Goal: Find contact information: Find contact information

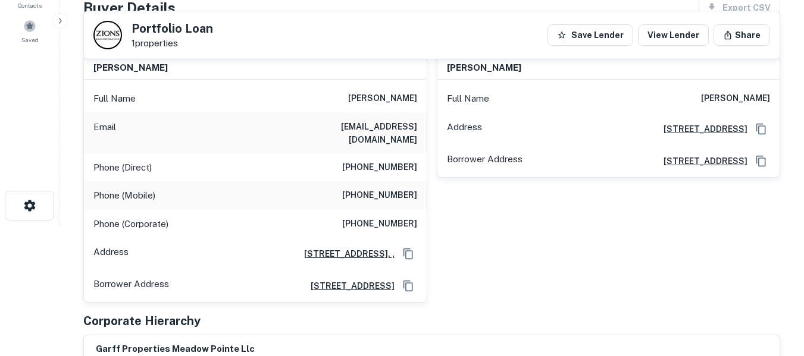
scroll to position [99, 0]
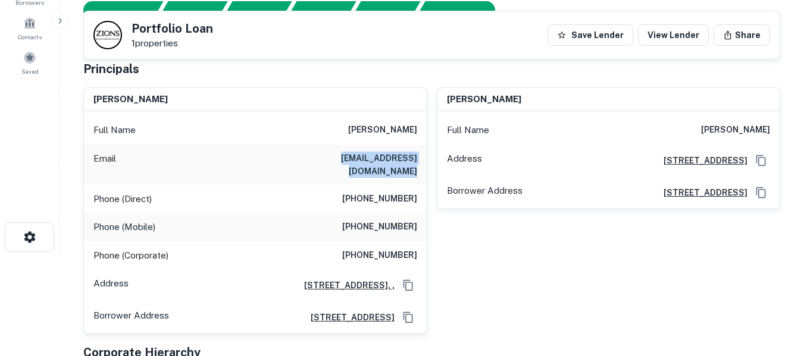
drag, startPoint x: 290, startPoint y: 157, endPoint x: 415, endPoint y: 168, distance: 125.4
click at [415, 168] on div "Email kellyadamsrobinson@gmail.com" at bounding box center [255, 165] width 343 height 40
copy h6 "kellyadamsrobinson@gmail.com"
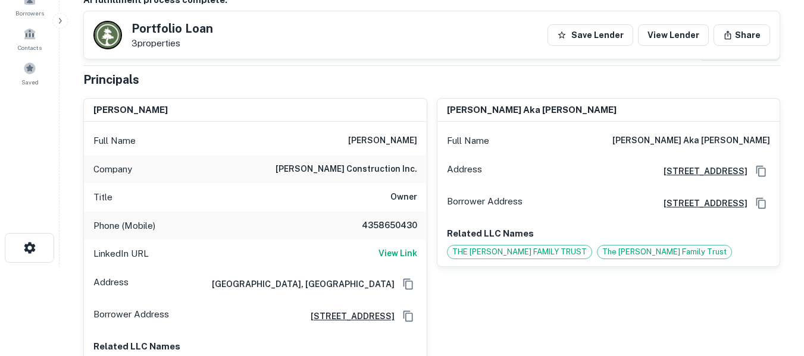
scroll to position [60, 0]
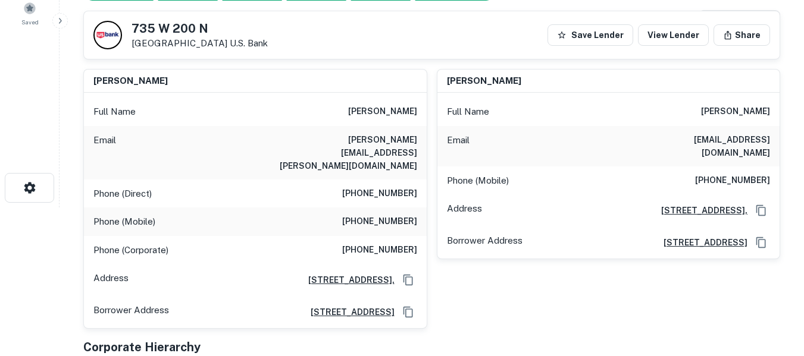
scroll to position [139, 0]
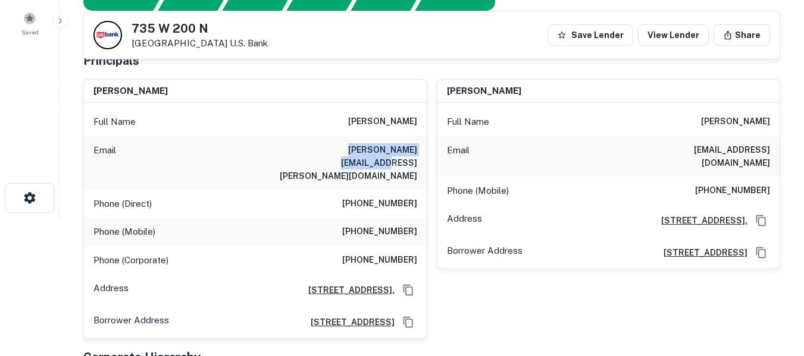
drag, startPoint x: 320, startPoint y: 151, endPoint x: 415, endPoint y: 148, distance: 95.9
click at [415, 148] on h6 "david.garlick@yahoo.com" at bounding box center [345, 162] width 143 height 39
copy h6 "david.garlick@yahoo.com"
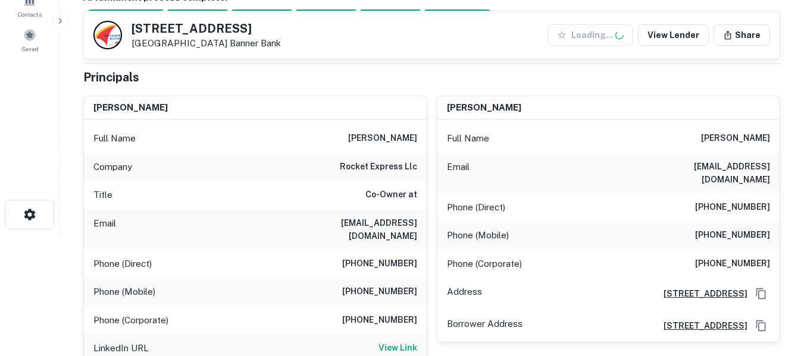
scroll to position [139, 0]
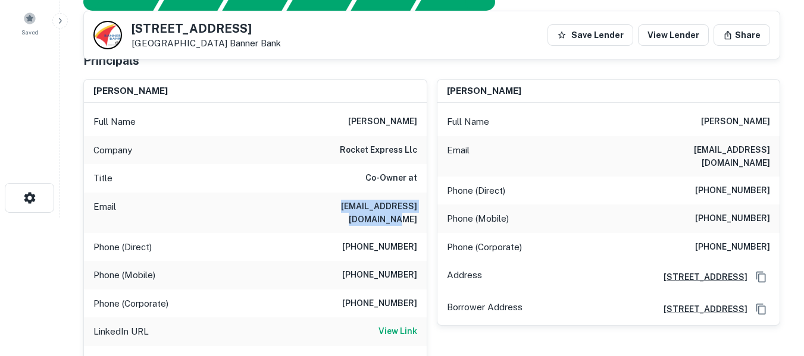
drag, startPoint x: 309, startPoint y: 209, endPoint x: 417, endPoint y: 211, distance: 108.3
click at [417, 211] on div "Email jcharlesrussell@gmail.com" at bounding box center [255, 213] width 343 height 40
copy h6 "jcharlesrussell@gmail.com"
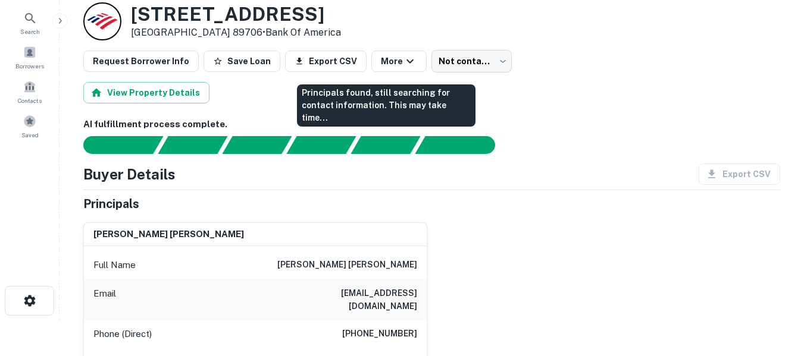
scroll to position [40, 0]
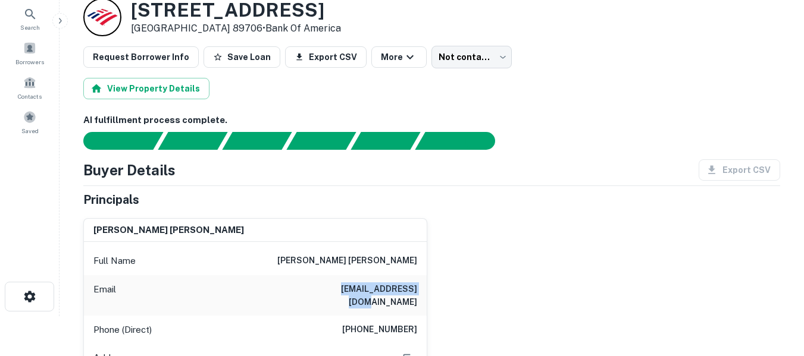
drag, startPoint x: 336, startPoint y: 287, endPoint x: 415, endPoint y: 289, distance: 79.2
click at [415, 289] on div "Email rjenny1@satx.rr.com" at bounding box center [255, 296] width 343 height 40
copy h6 "rjenny1@satx.rr.com"
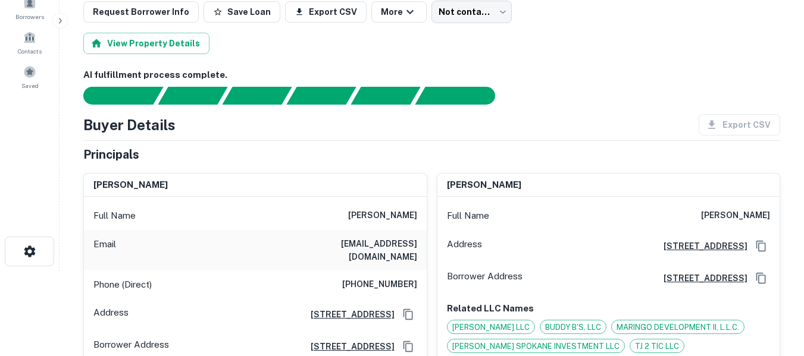
scroll to position [99, 0]
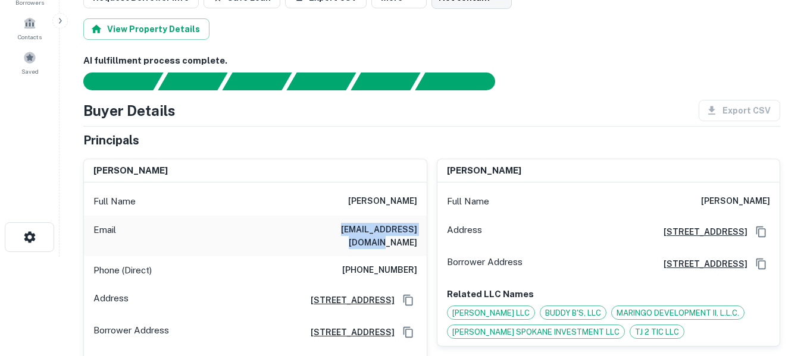
drag, startPoint x: 321, startPoint y: 231, endPoint x: 418, endPoint y: 234, distance: 97.0
click at [418, 234] on div "Email juliebalch@comcast.net" at bounding box center [255, 236] width 343 height 40
copy h6 "juliebalch@comcast.net"
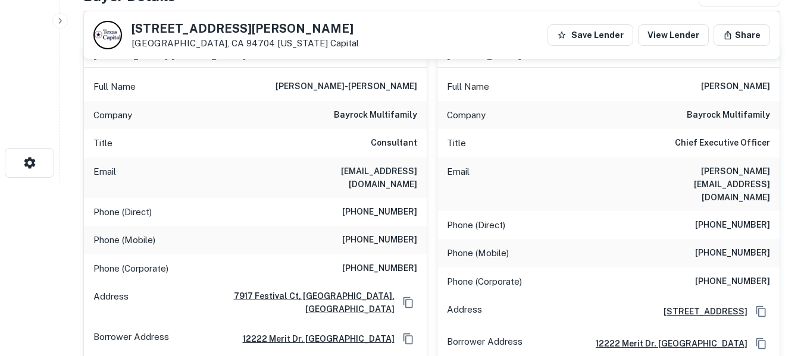
scroll to position [179, 0]
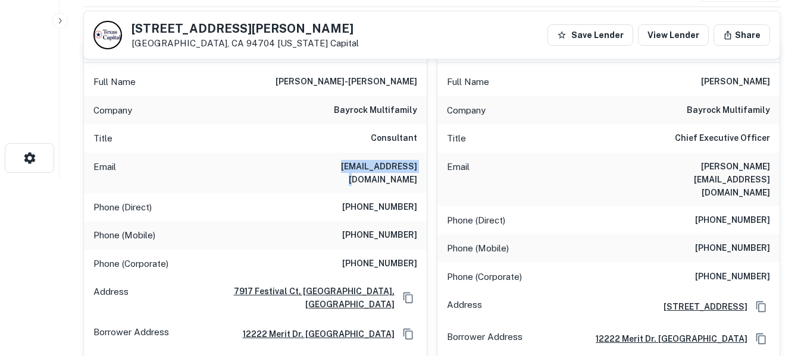
drag, startPoint x: 348, startPoint y: 165, endPoint x: 416, endPoint y: 173, distance: 68.3
click at [416, 173] on div "Email lll@bay-rock.com" at bounding box center [255, 173] width 343 height 40
copy h6 "lll@bay-rock.com"
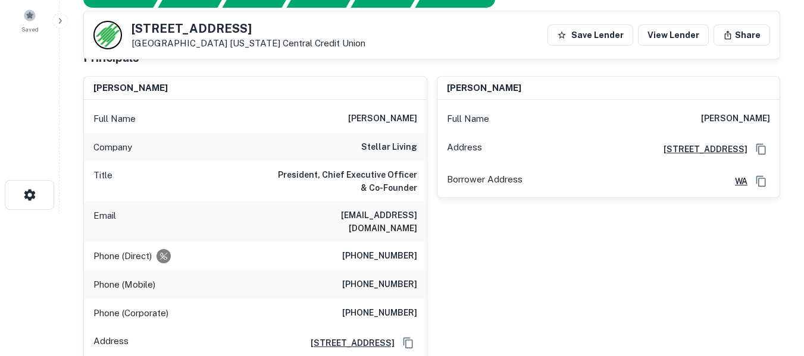
scroll to position [159, 0]
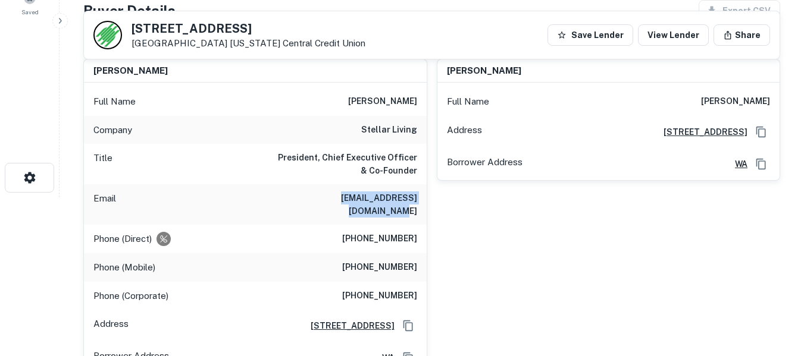
drag, startPoint x: 305, startPoint y: 200, endPoint x: 415, endPoint y: 209, distance: 110.5
click at [415, 209] on div "Email ewbenton@stellarliving.com" at bounding box center [255, 204] width 343 height 40
copy h6 "ewbenton@stellarliving.com"
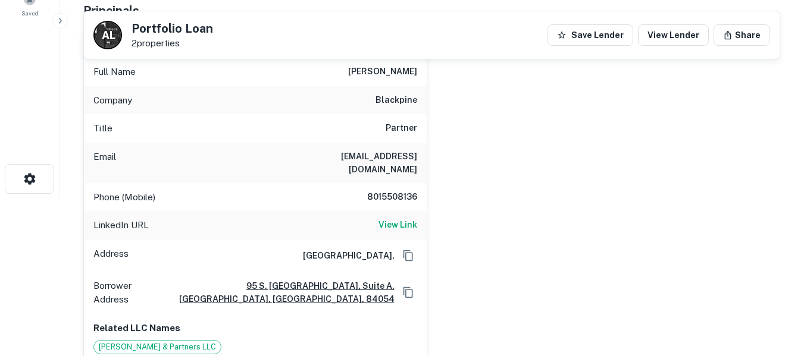
scroll to position [139, 0]
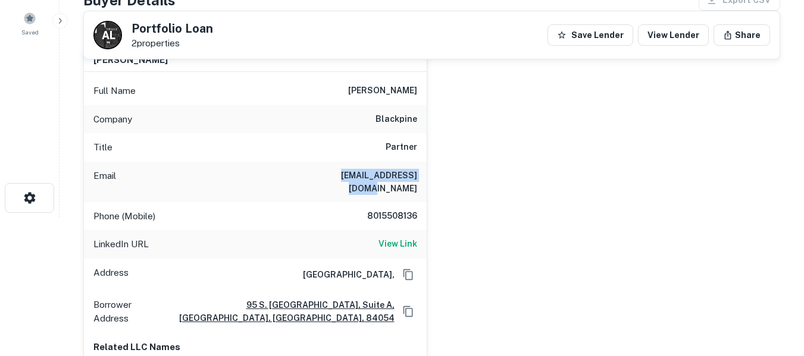
drag, startPoint x: 326, startPoint y: 175, endPoint x: 416, endPoint y: 181, distance: 90.7
click at [416, 181] on h6 "jeffbeck84@gmail.com" at bounding box center [345, 182] width 143 height 26
copy h6 "jeffbeck84@gmail.com"
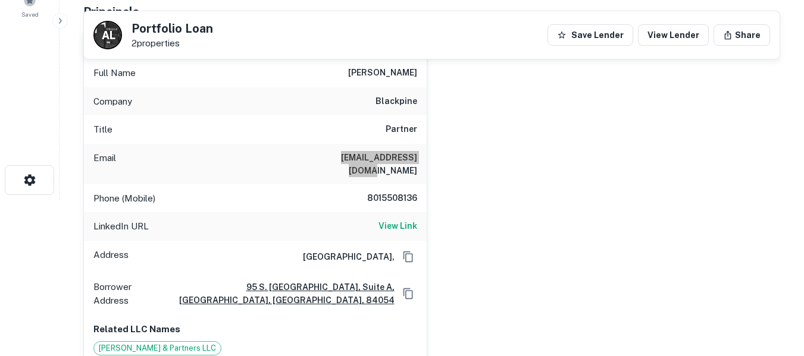
scroll to position [238, 0]
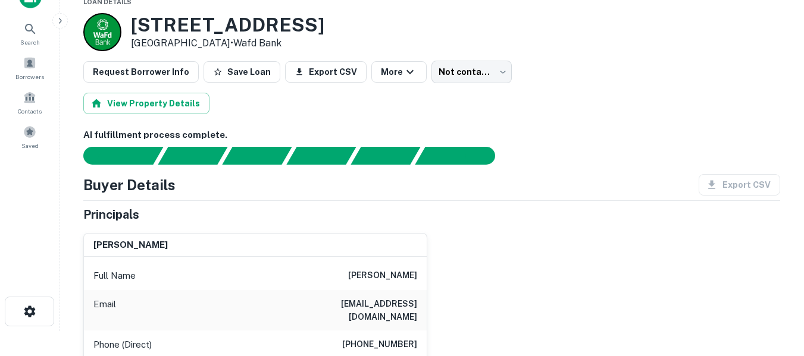
scroll to position [20, 0]
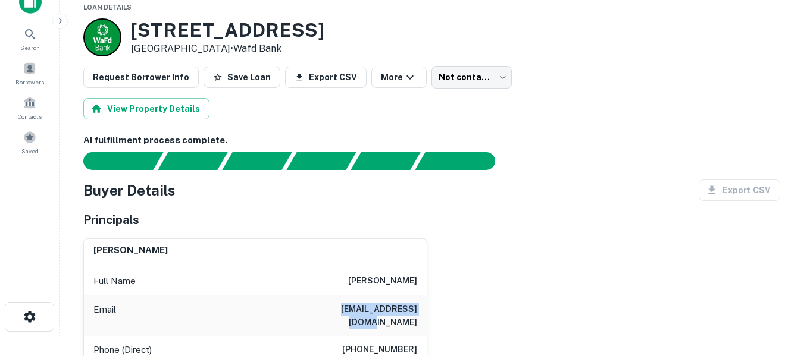
drag, startPoint x: 321, startPoint y: 307, endPoint x: 415, endPoint y: 310, distance: 94.1
click at [415, 310] on div "Email jefferygow@gmail.com" at bounding box center [255, 316] width 343 height 40
copy h6 "jefferygow@gmail.com"
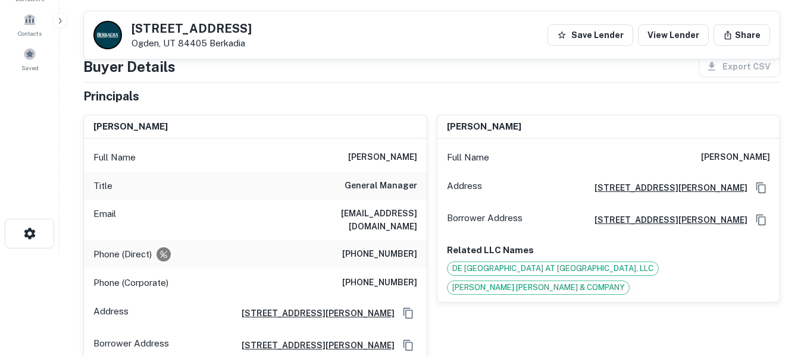
scroll to position [99, 0]
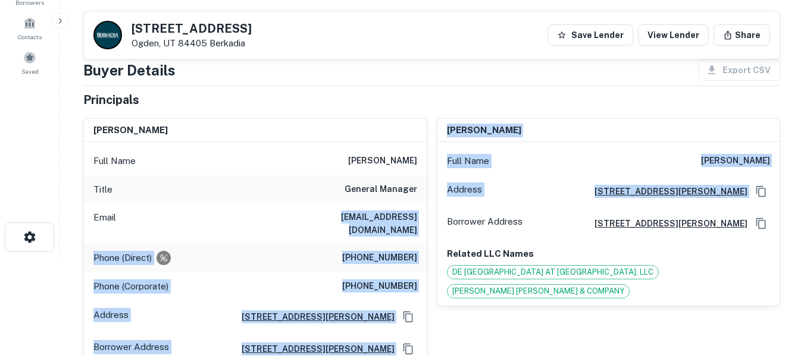
drag, startPoint x: 315, startPoint y: 218, endPoint x: 428, endPoint y: 221, distance: 113.1
click at [428, 221] on div "mark hamilton Full Name mark hamilton Title General Manager Email hamiltonm@sim…" at bounding box center [427, 271] width 706 height 324
click at [428, 221] on div "mark hamilton Full Name mark hamilton Address 37 Graham Street, #200, San Franc…" at bounding box center [603, 271] width 353 height 324
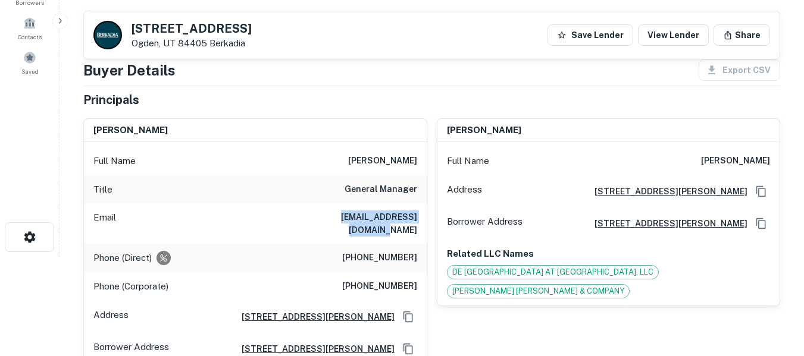
drag, startPoint x: 320, startPoint y: 218, endPoint x: 417, endPoint y: 221, distance: 97.7
click at [417, 221] on div "Email hamiltonm@simplynet.net" at bounding box center [255, 224] width 343 height 40
copy h6 "hamiltonm@simplynet.net"
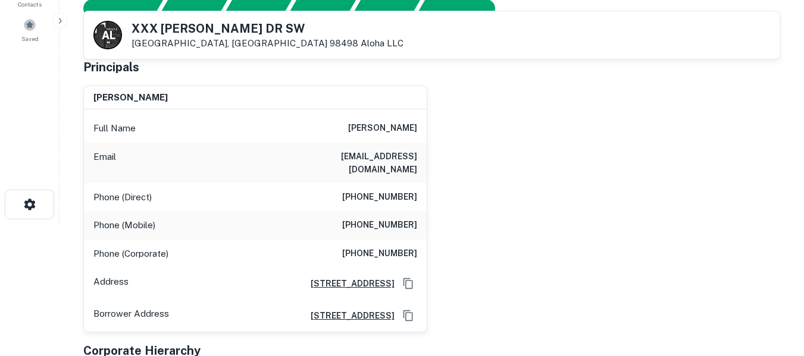
scroll to position [139, 0]
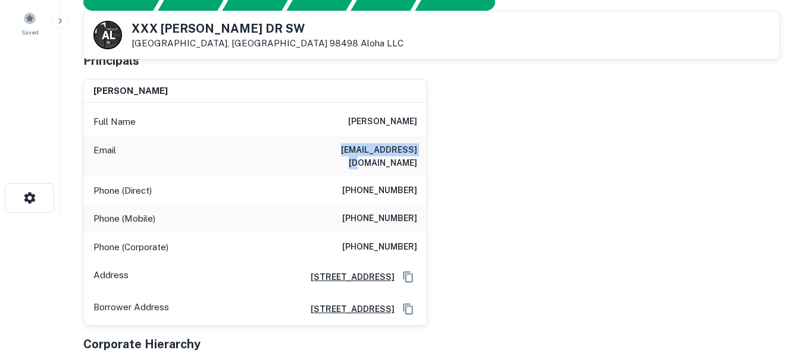
drag, startPoint x: 342, startPoint y: 151, endPoint x: 414, endPoint y: 148, distance: 72.1
click at [414, 148] on h6 "kenritter@msn.com" at bounding box center [345, 156] width 143 height 26
copy h6 "kenritter@msn.com"
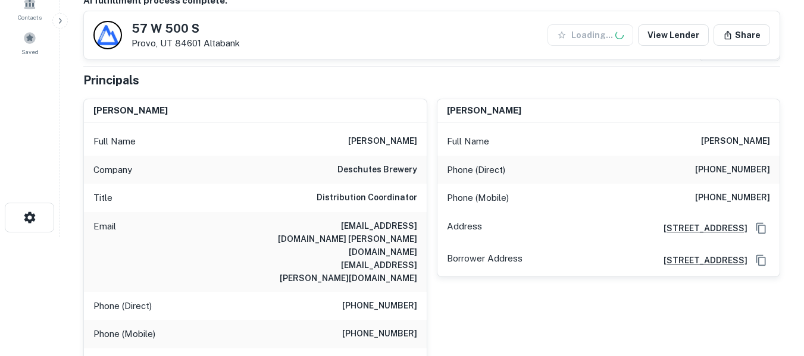
scroll to position [139, 0]
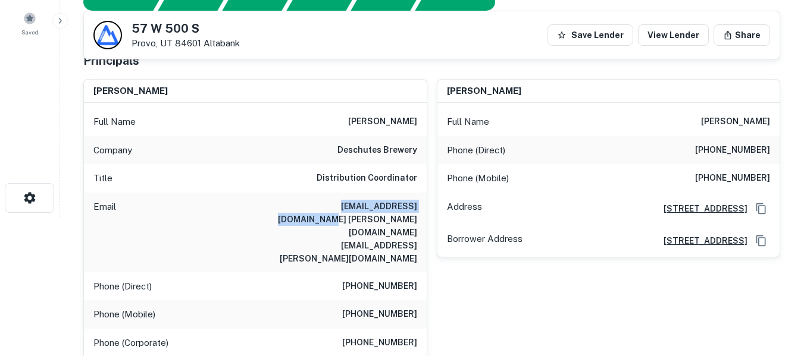
drag, startPoint x: 294, startPoint y: 207, endPoint x: 414, endPoint y: 209, distance: 120.2
click at [414, 209] on h6 "[EMAIL_ADDRESS][DOMAIN_NAME] [PERSON_NAME][DOMAIN_NAME][EMAIL_ADDRESS][PERSON_N…" at bounding box center [345, 232] width 143 height 65
copy h6 "[EMAIL_ADDRESS][DOMAIN_NAME]"
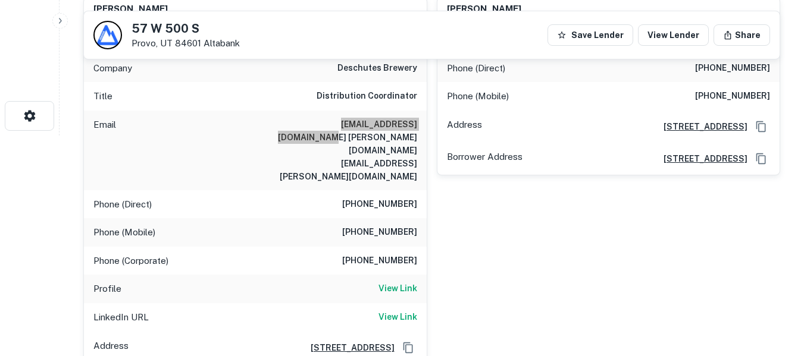
scroll to position [159, 0]
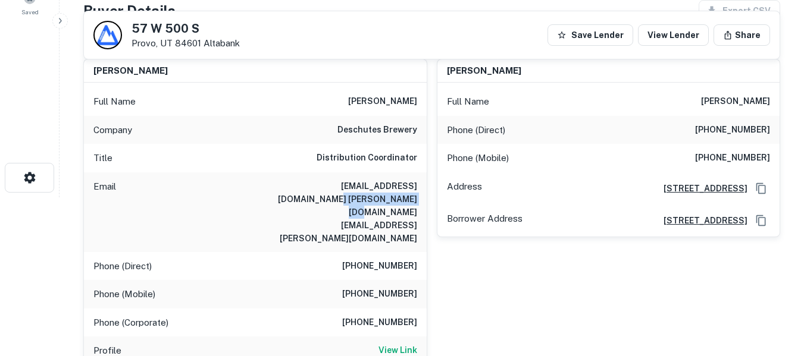
drag, startPoint x: 337, startPoint y: 199, endPoint x: 415, endPoint y: 201, distance: 78.0
click at [415, 201] on h6 "[EMAIL_ADDRESS][DOMAIN_NAME] [PERSON_NAME][DOMAIN_NAME][EMAIL_ADDRESS][PERSON_N…" at bounding box center [345, 212] width 143 height 65
copy h6 "[PERSON_NAME][EMAIL_ADDRESS][PERSON_NAME][DOMAIN_NAME]"
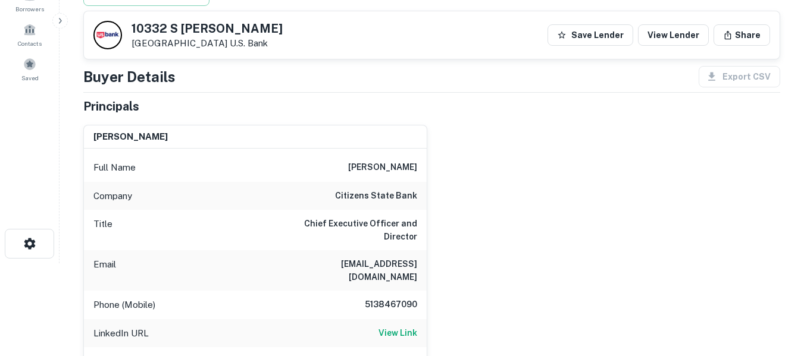
scroll to position [99, 0]
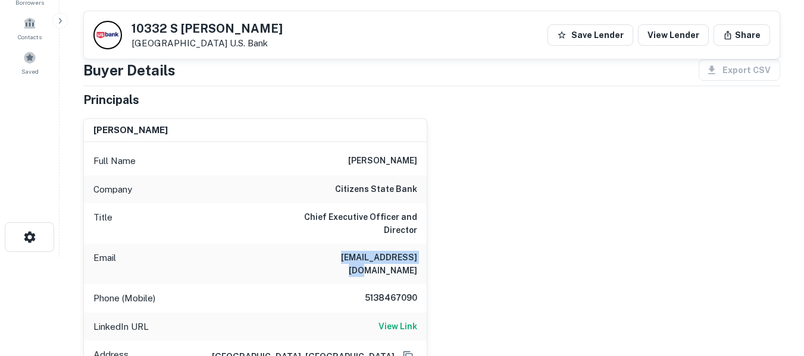
drag, startPoint x: 336, startPoint y: 244, endPoint x: 414, endPoint y: 252, distance: 79.0
click at [414, 252] on h6 "dfischer@micsb.com" at bounding box center [345, 264] width 143 height 26
copy h6 "dfischer@micsb.com"
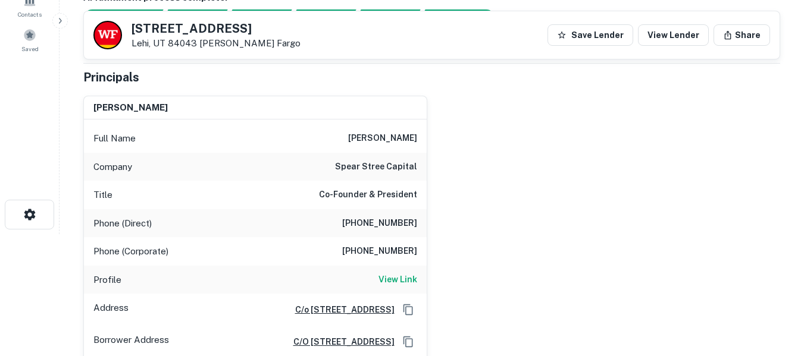
scroll to position [79, 0]
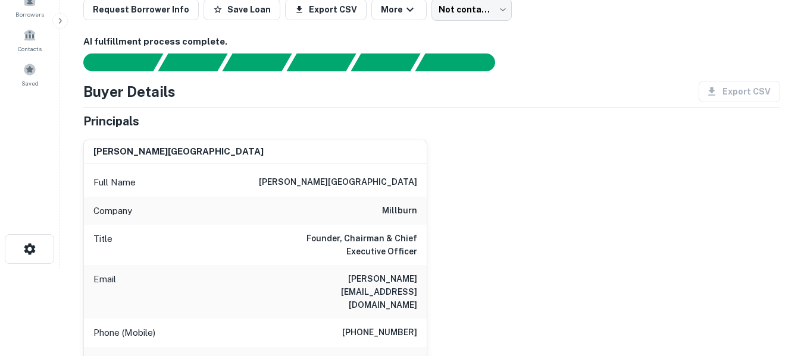
scroll to position [119, 0]
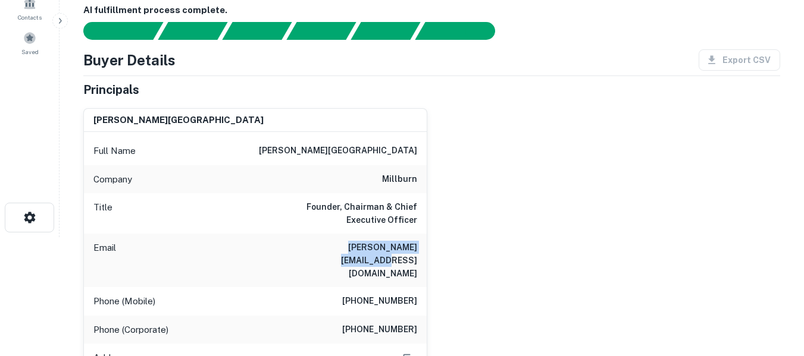
drag, startPoint x: 308, startPoint y: 246, endPoint x: 416, endPoint y: 253, distance: 107.9
click at [416, 253] on div "Email jed@millburncompany.com" at bounding box center [255, 261] width 343 height 54
copy h6 "jed@millburncompany.com"
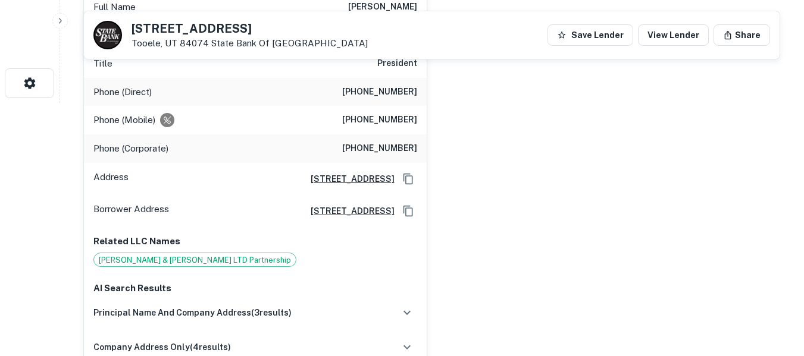
scroll to position [218, 0]
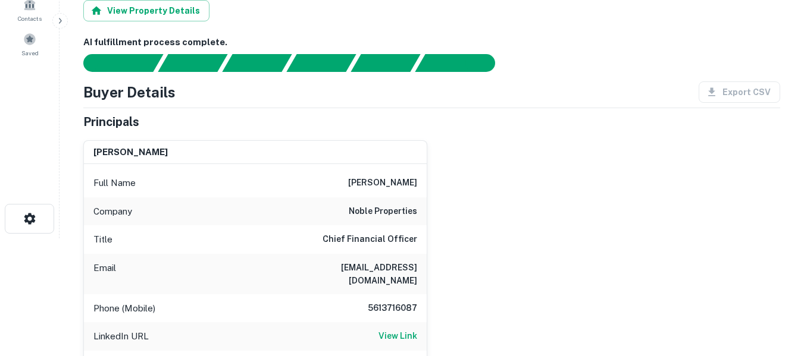
scroll to position [119, 0]
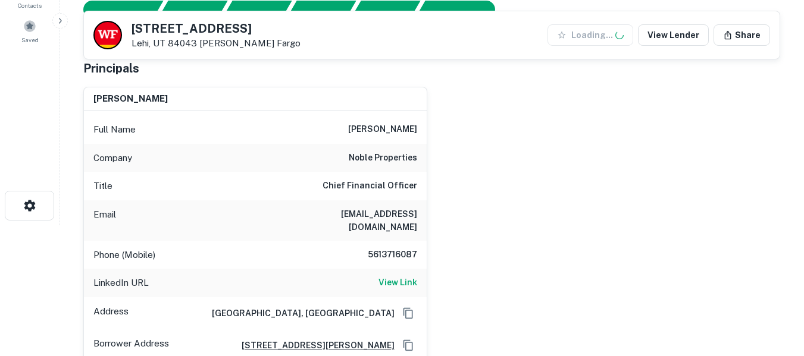
scroll to position [139, 0]
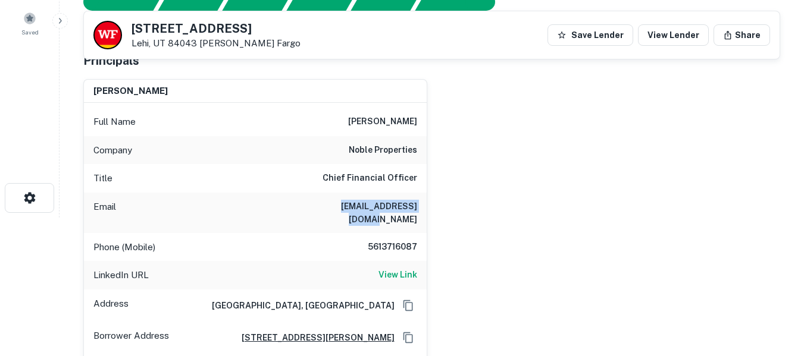
drag, startPoint x: 318, startPoint y: 204, endPoint x: 417, endPoint y: 209, distance: 98.9
click at [417, 209] on div "Email tambrosino@noblep.com" at bounding box center [255, 213] width 343 height 40
copy h6 "[EMAIL_ADDRESS][DOMAIN_NAME]"
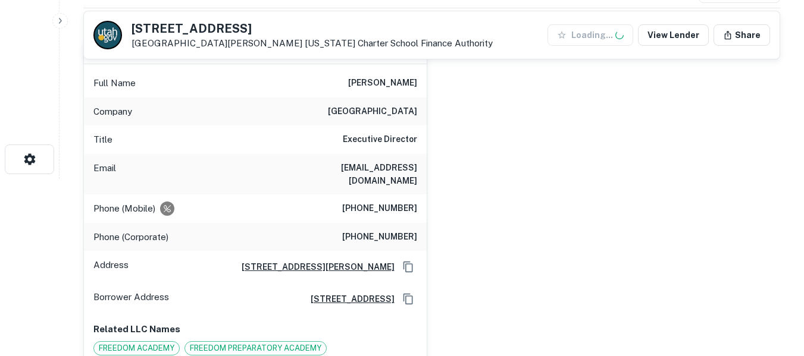
scroll to position [179, 0]
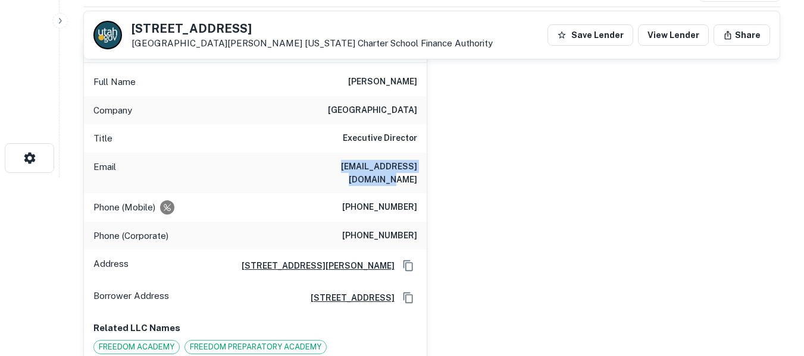
drag, startPoint x: 311, startPoint y: 167, endPoint x: 425, endPoint y: 175, distance: 114.0
click at [425, 175] on div "Email lherring@freedomprep.net" at bounding box center [255, 173] width 343 height 40
copy h6 "lherring@freedomprep.net"
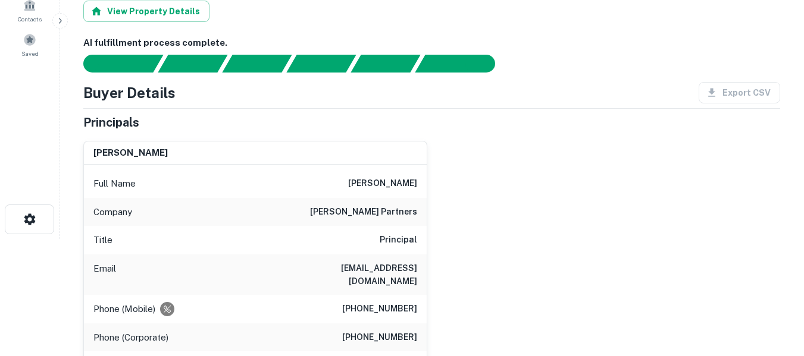
scroll to position [119, 0]
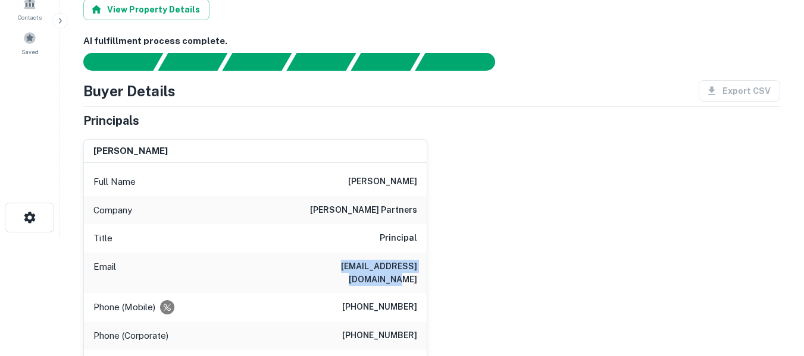
drag, startPoint x: 306, startPoint y: 268, endPoint x: 417, endPoint y: 271, distance: 110.7
click at [417, 271] on div "Email will@greenlawpartners.com" at bounding box center [255, 273] width 343 height 40
copy h6 "will@greenlawpartners.com"
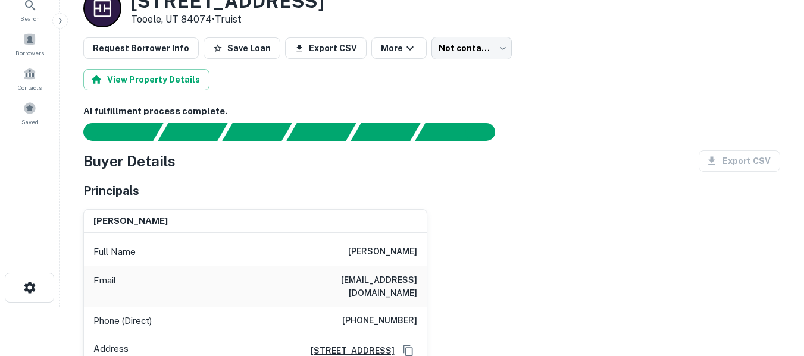
scroll to position [99, 0]
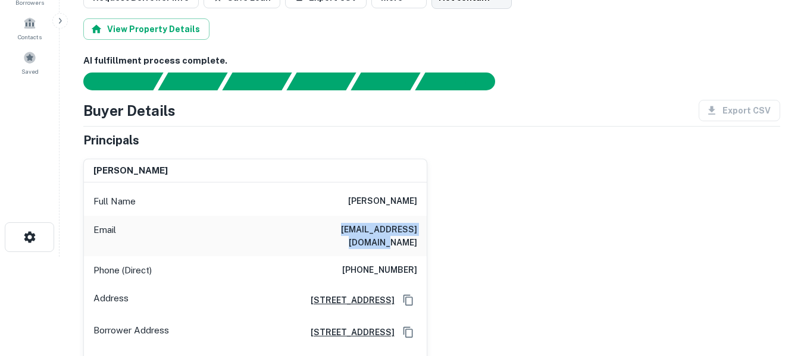
drag, startPoint x: 312, startPoint y: 229, endPoint x: 415, endPoint y: 230, distance: 103.6
click at [415, 230] on div "Email cfcxalandra@jennmar.com" at bounding box center [255, 236] width 343 height 40
copy h6 "cfcxalandra@jennmar.com"
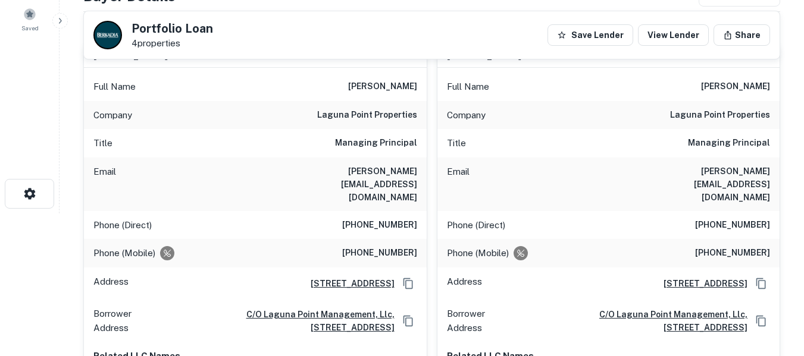
scroll to position [119, 0]
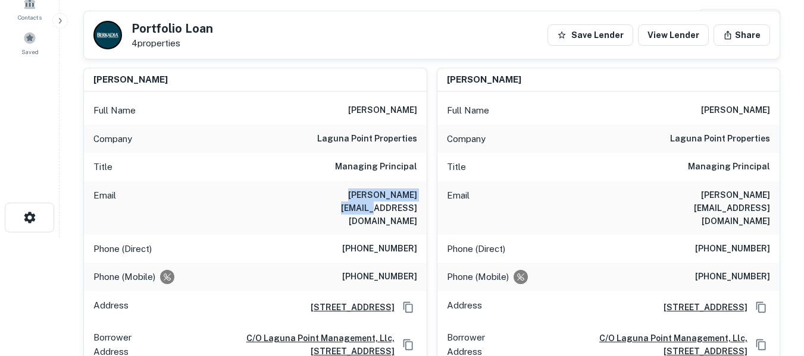
drag, startPoint x: 326, startPoint y: 197, endPoint x: 416, endPoint y: 203, distance: 90.6
click at [416, 203] on div "Email [PERSON_NAME][EMAIL_ADDRESS][DOMAIN_NAME]" at bounding box center [255, 208] width 343 height 54
copy h6 "[PERSON_NAME][EMAIL_ADDRESS][DOMAIN_NAME]"
